Goal: Task Accomplishment & Management: Use online tool/utility

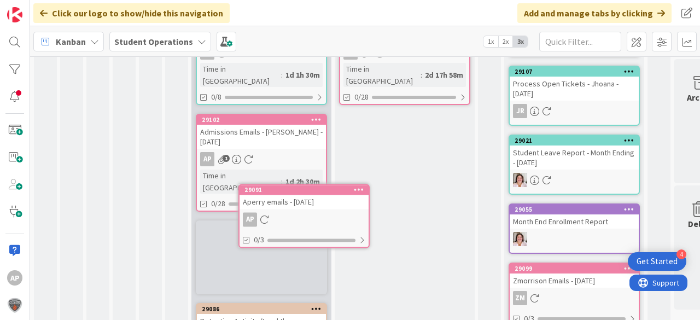
scroll to position [234, 0]
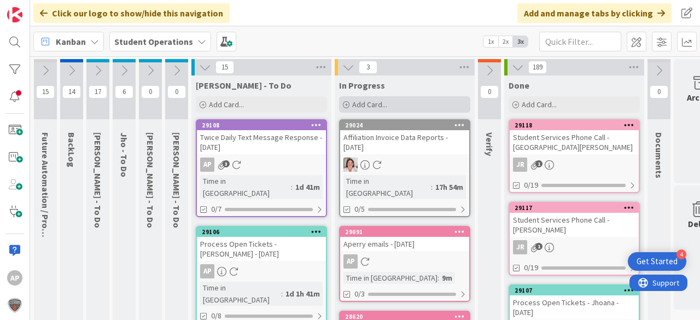
click at [392, 104] on div "Add Card..." at bounding box center [404, 104] width 131 height 16
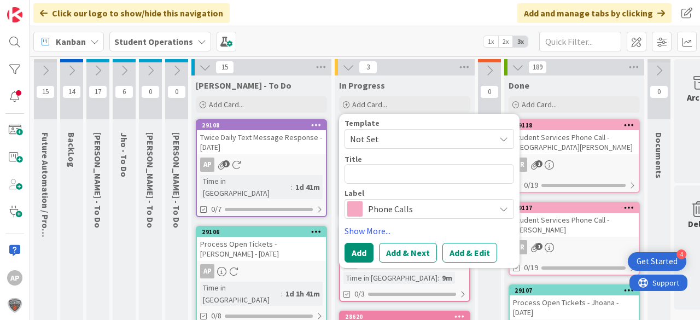
click at [398, 141] on span "Not Set" at bounding box center [418, 139] width 137 height 14
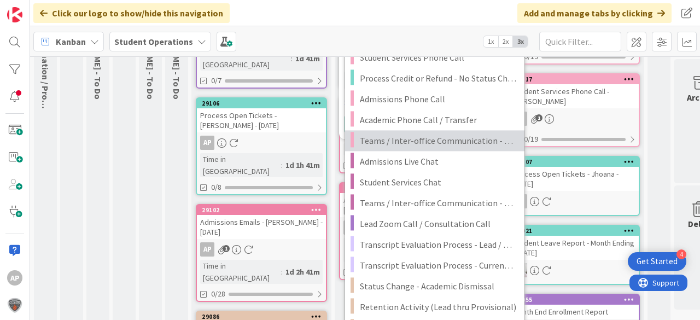
scroll to position [175, 0]
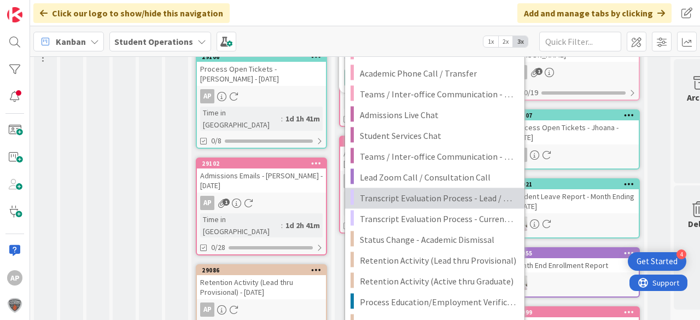
click at [470, 191] on span "Transcript Evaluation Process - Lead / New Student" at bounding box center [438, 198] width 156 height 14
type textarea "x"
type textarea "Transcript Evaluation Process - Lead / New Student"
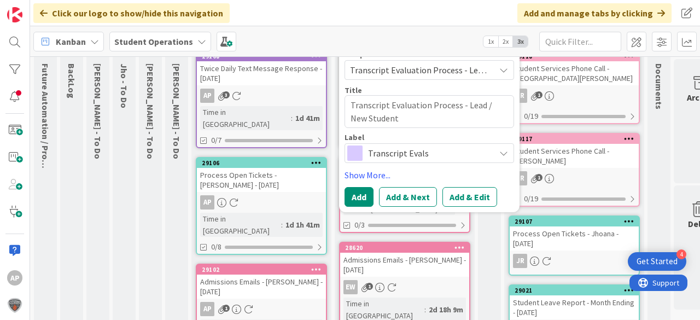
scroll to position [0, 0]
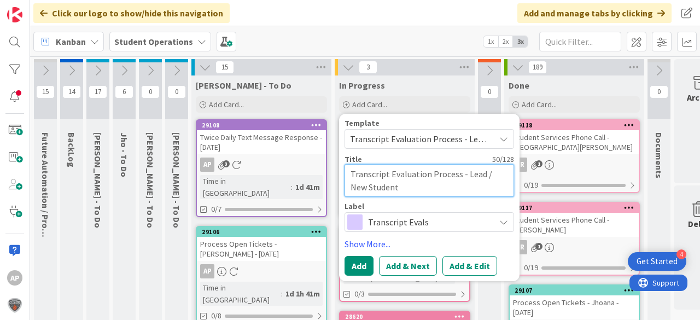
click at [433, 185] on textarea "Transcript Evaluation Process - Lead / New Student" at bounding box center [429, 180] width 170 height 33
type textarea "x"
type textarea "Transcript Evaluation Process - Lead / New Student"
type textarea "x"
type textarea "Transcript Evaluation Process - Lead / New Student -"
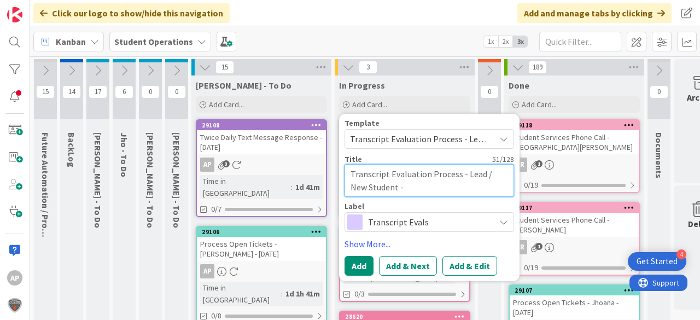
type textarea "x"
type textarea "Transcript Evaluation Process - Lead / New Student -"
type textarea "x"
type textarea "Transcript Evaluation Process - Lead / New Student - Z"
type textarea "x"
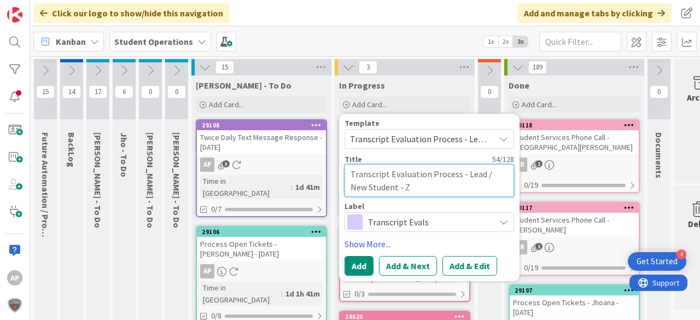
type textarea "Transcript Evaluation Process - Lead / New Student - Zo"
type textarea "x"
type textarea "Transcript Evaluation Process - Lead / New Student - Zoe"
type textarea "x"
type textarea "Transcript Evaluation Process - Lead / New Student - Zoe"
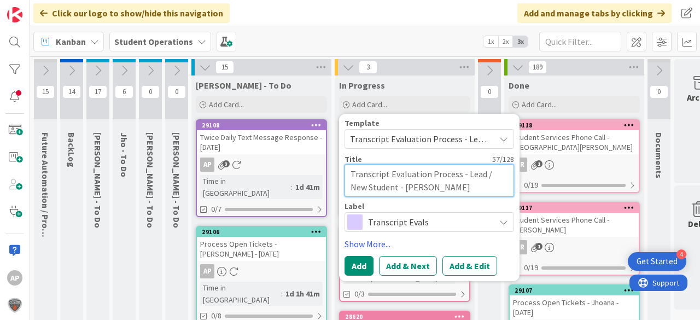
type textarea "x"
type textarea "Transcript Evaluation Process - Lead / New Student - Zoe B"
type textarea "x"
type textarea "Transcript Evaluation Process - Lead / New Student - Zoe Br"
type textarea "x"
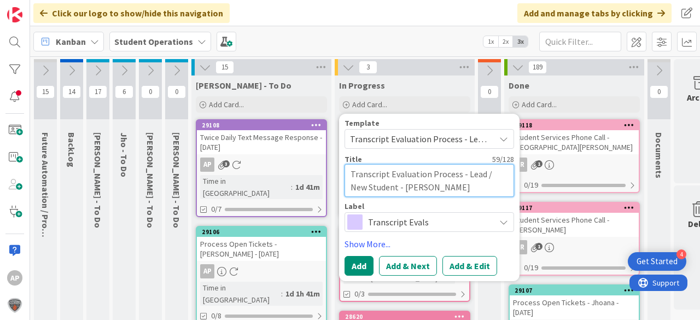
type textarea "Transcript Evaluation Process - Lead / New Student - Zoe Bra"
type textarea "x"
type textarea "Transcript Evaluation Process - Lead / New Student - Zoe Bran"
type textarea "x"
type textarea "Transcript Evaluation Process - Lead / New Student - Zoe Brann"
